Goal: Task Accomplishment & Management: Use online tool/utility

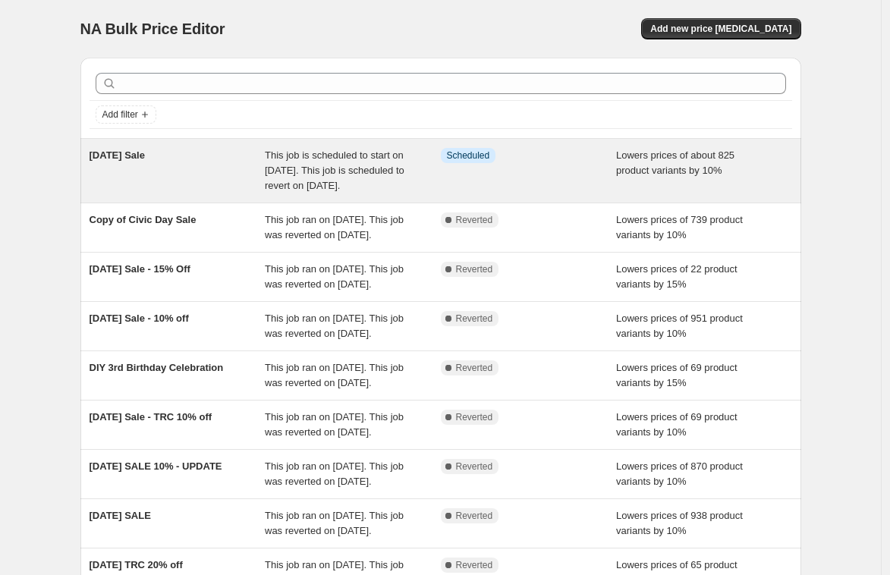
click at [280, 177] on div "This job is scheduled to start on [DATE]. This job is scheduled to revert on [D…" at bounding box center [353, 171] width 176 height 46
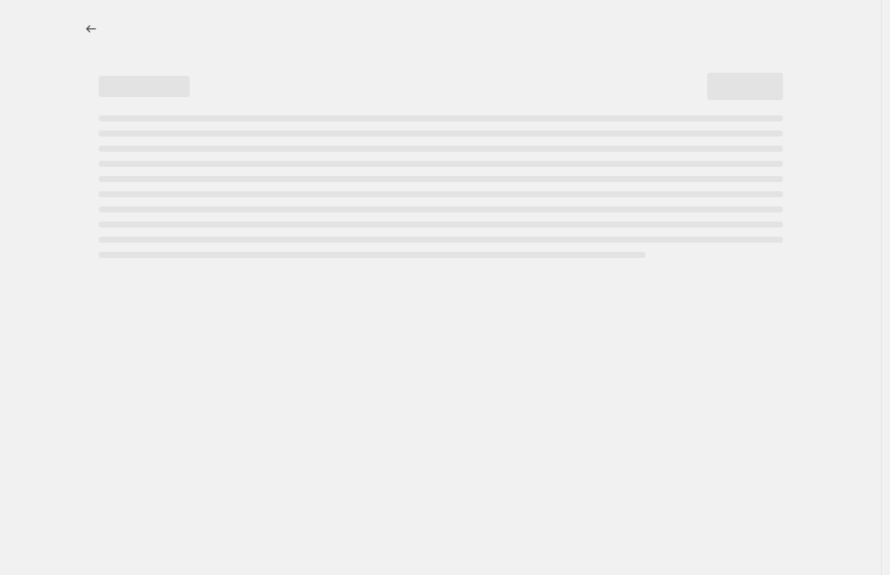
select select "percentage"
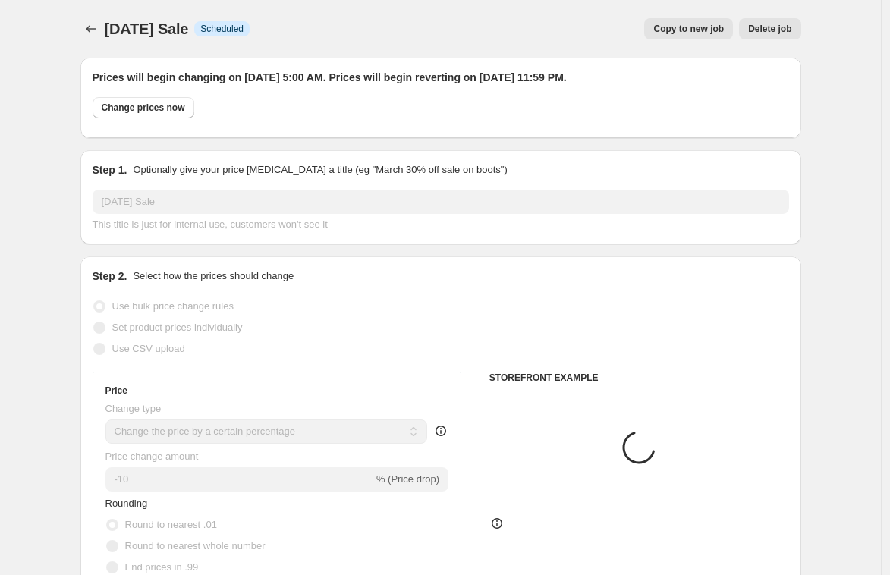
select select "collection"
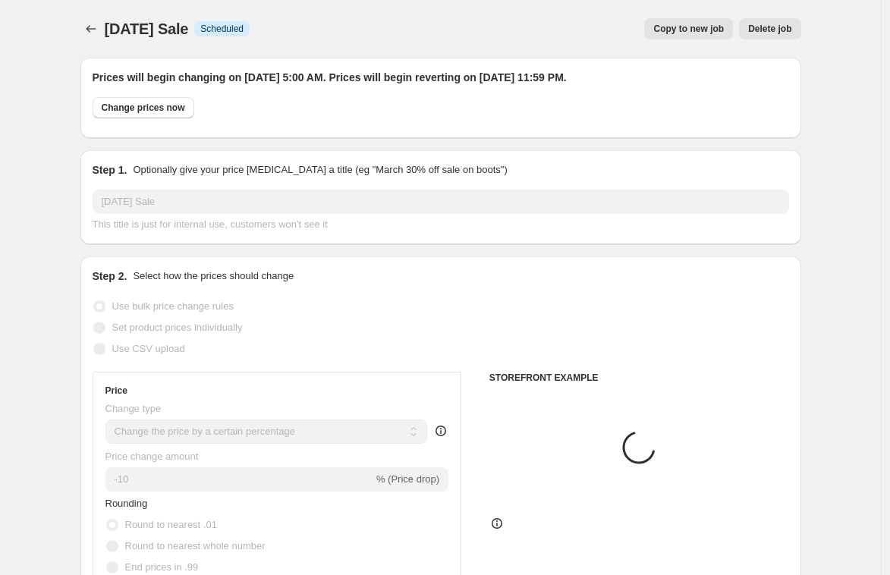
select select "collection"
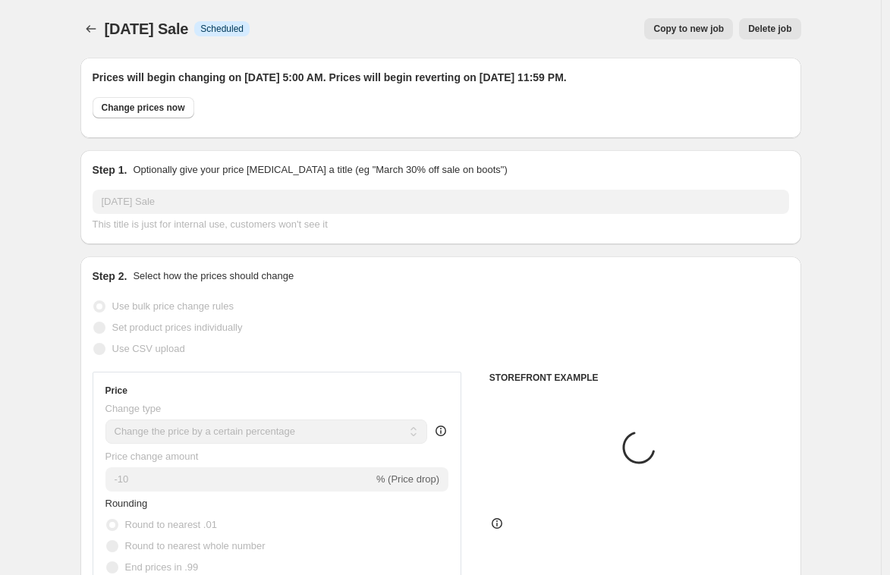
select select "collection"
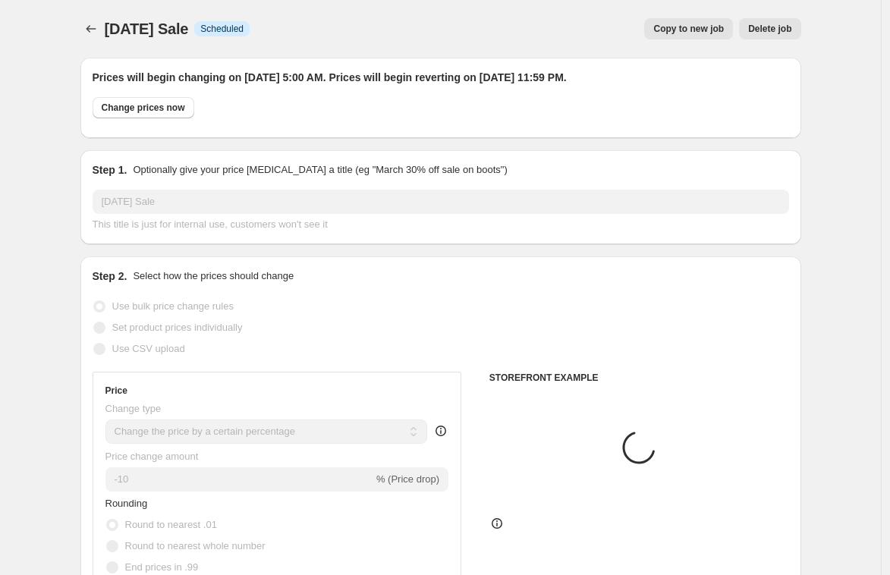
select select "collection"
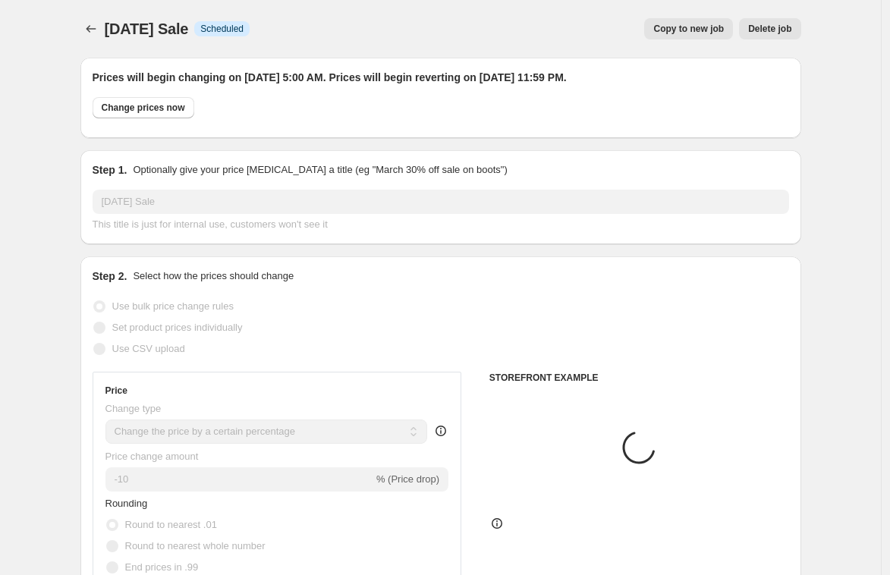
select select "collection"
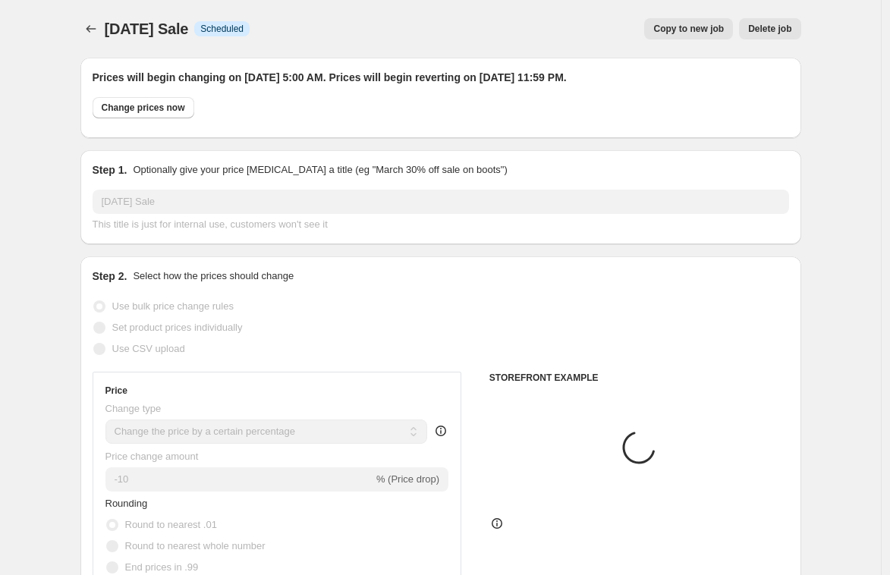
select select "collection"
select select "vendor"
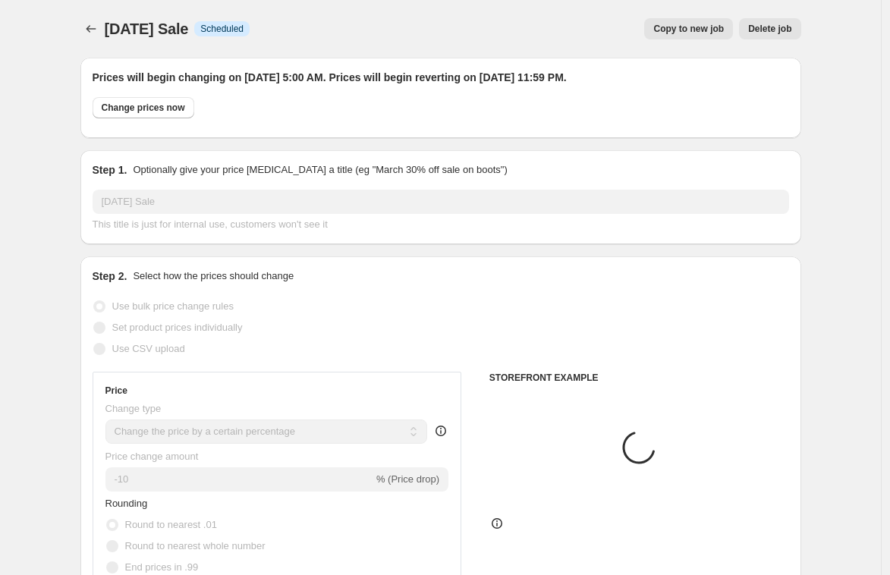
select select "vendor"
select select "tag"
select select "vendor"
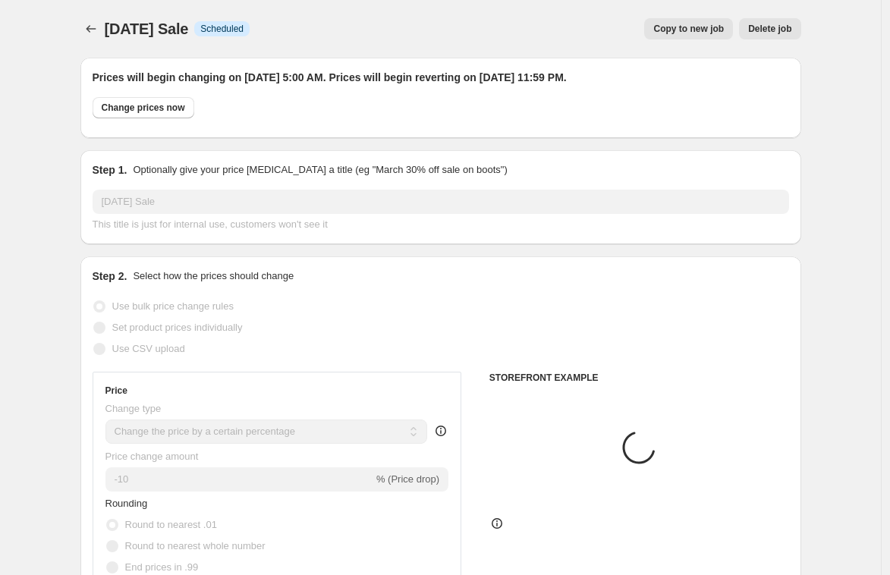
select select "vendor"
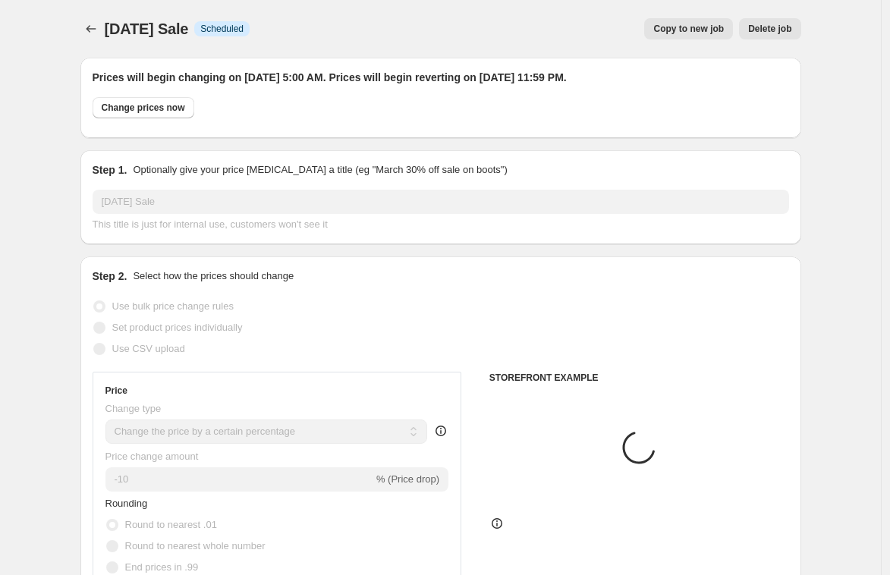
select select "vendor"
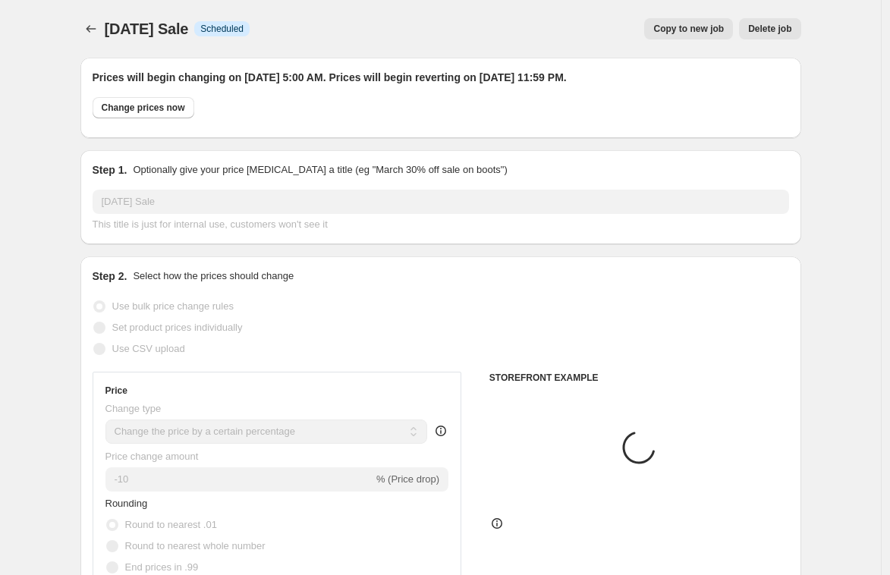
select select "vendor"
select select "product"
select select "vendor"
select select "product"
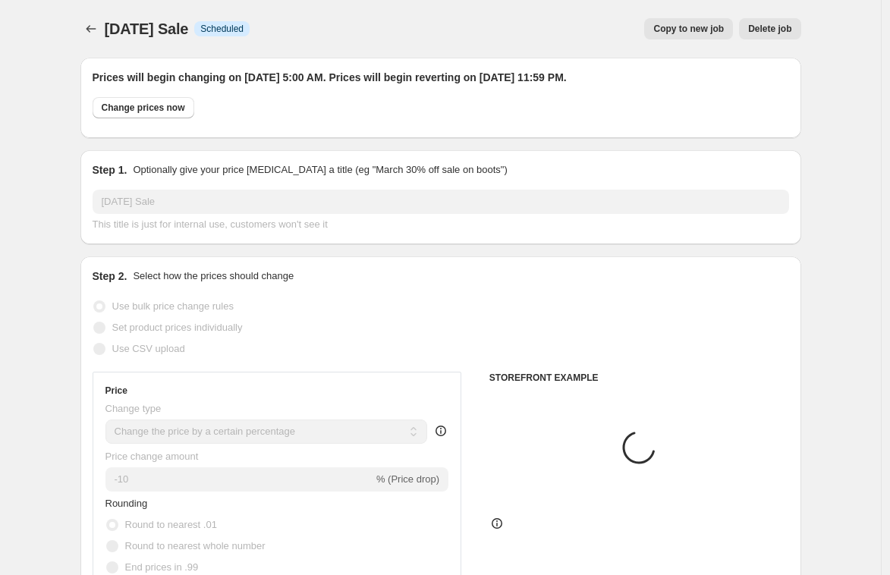
select select "vendor"
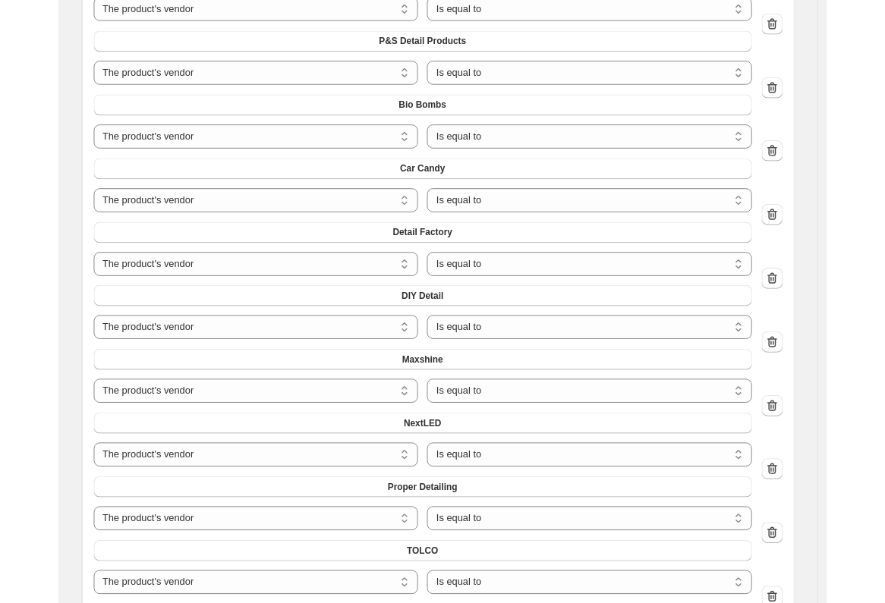
scroll to position [1426, 0]
